Goal: Obtain resource: Download file/media

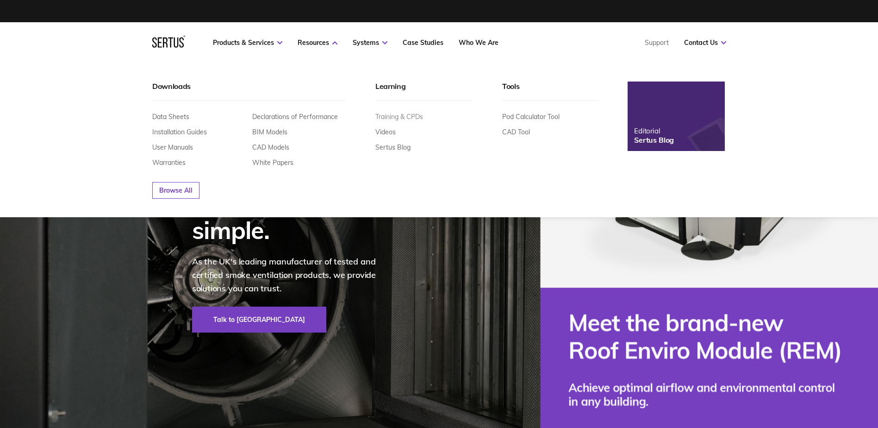
click at [405, 118] on link "Training & CPDs" at bounding box center [399, 116] width 48 height 8
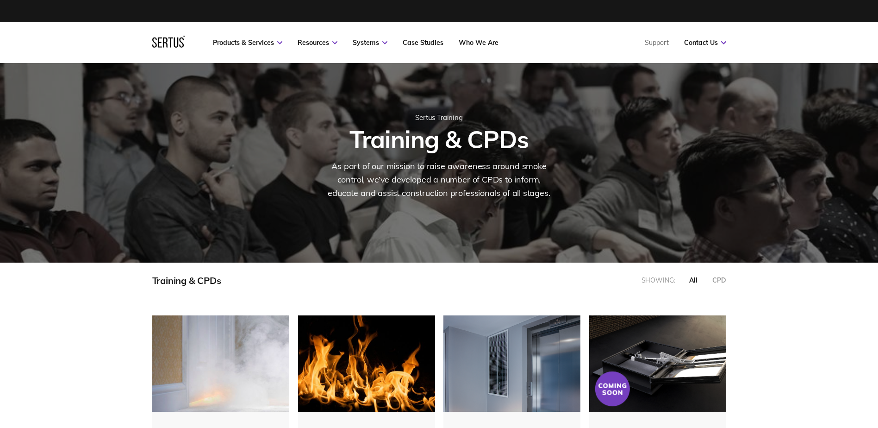
scroll to position [467, 588]
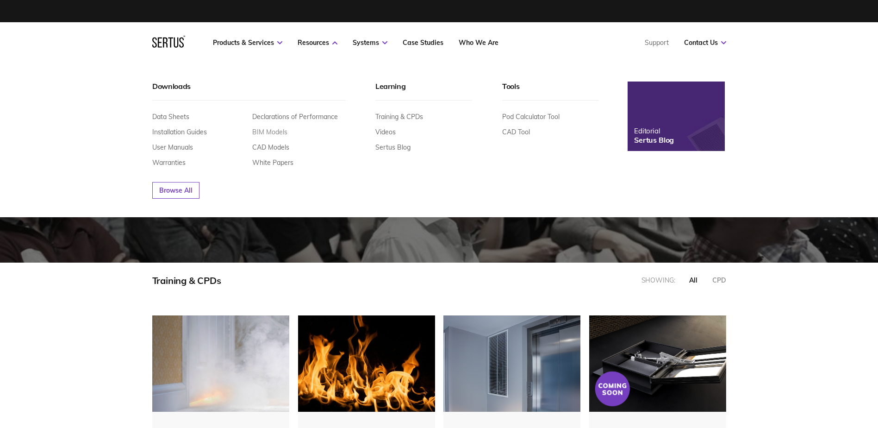
click at [275, 131] on link "BIM Models" at bounding box center [269, 132] width 35 height 8
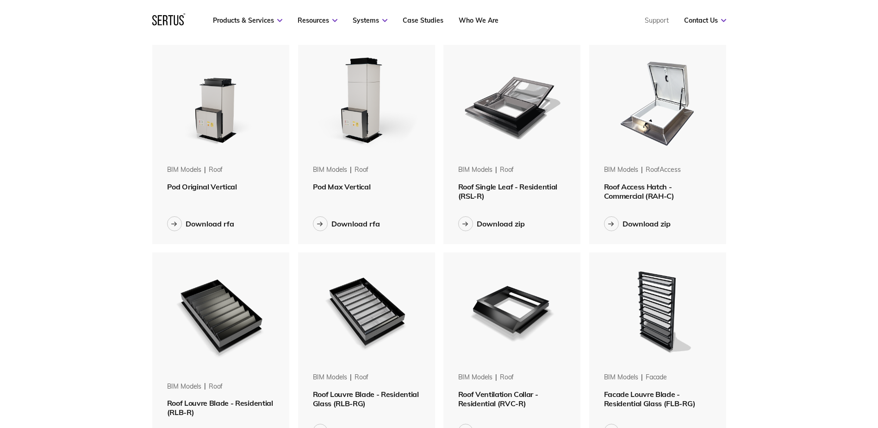
scroll to position [602, 0]
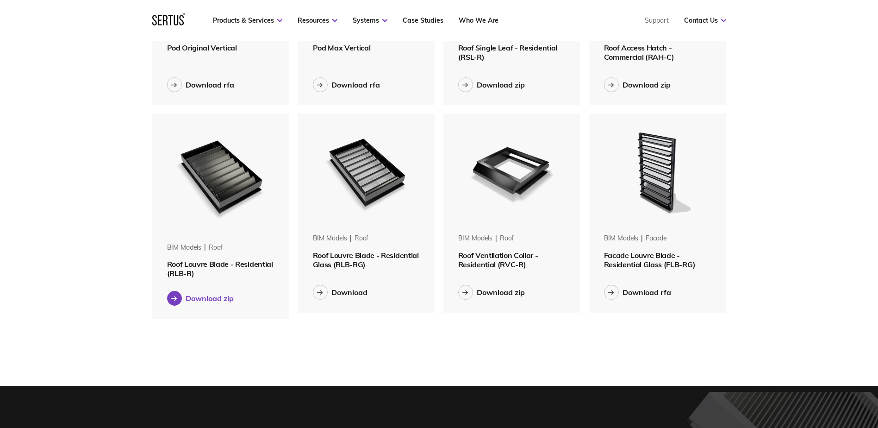
click at [218, 299] on div "Download zip" at bounding box center [210, 297] width 48 height 9
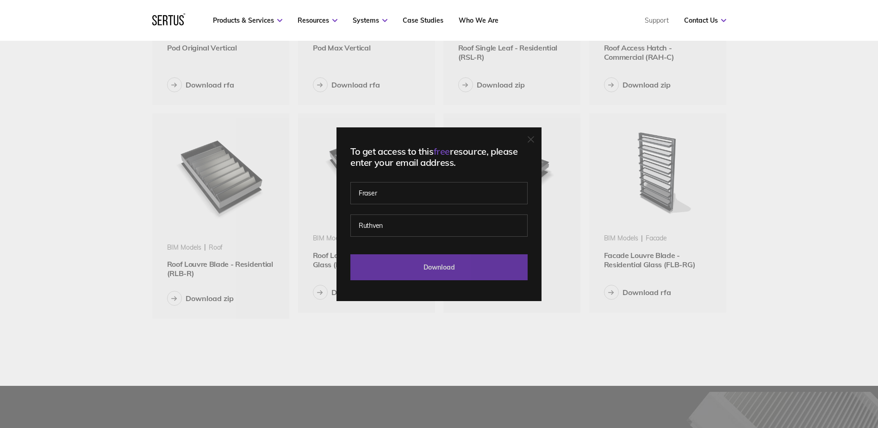
click at [441, 272] on input "Download" at bounding box center [438, 267] width 177 height 26
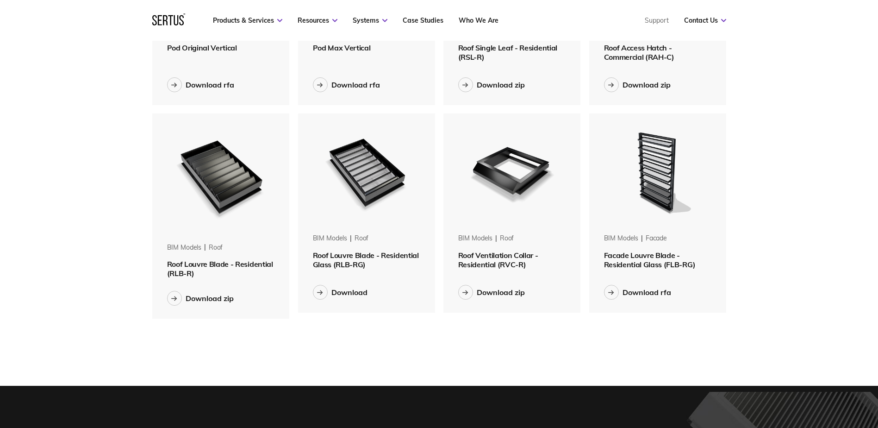
click at [69, 166] on div "Menu Resources Systems Products Case Studies Who we are Contact us Support Book…" at bounding box center [439, 136] width 878 height 1477
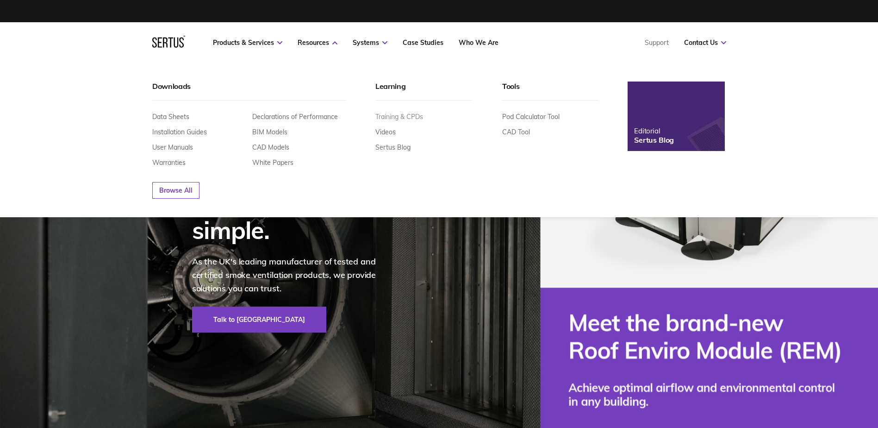
click at [414, 119] on link "Training & CPDs" at bounding box center [399, 116] width 48 height 8
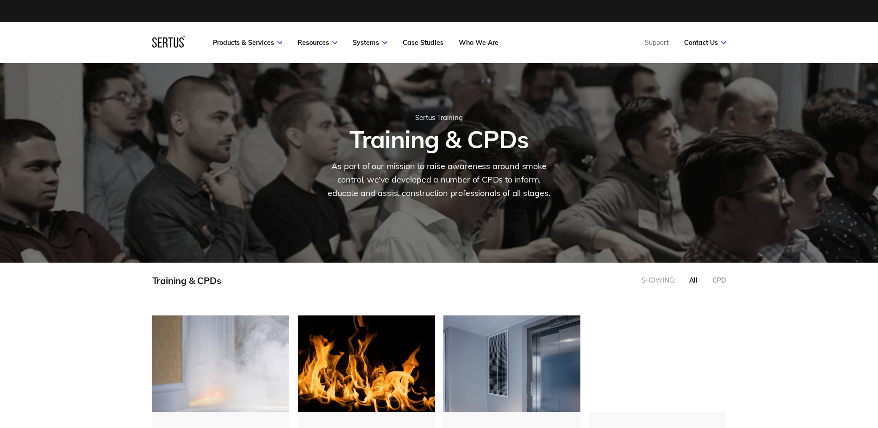
scroll to position [467, 588]
